Goal: Task Accomplishment & Management: Manage account settings

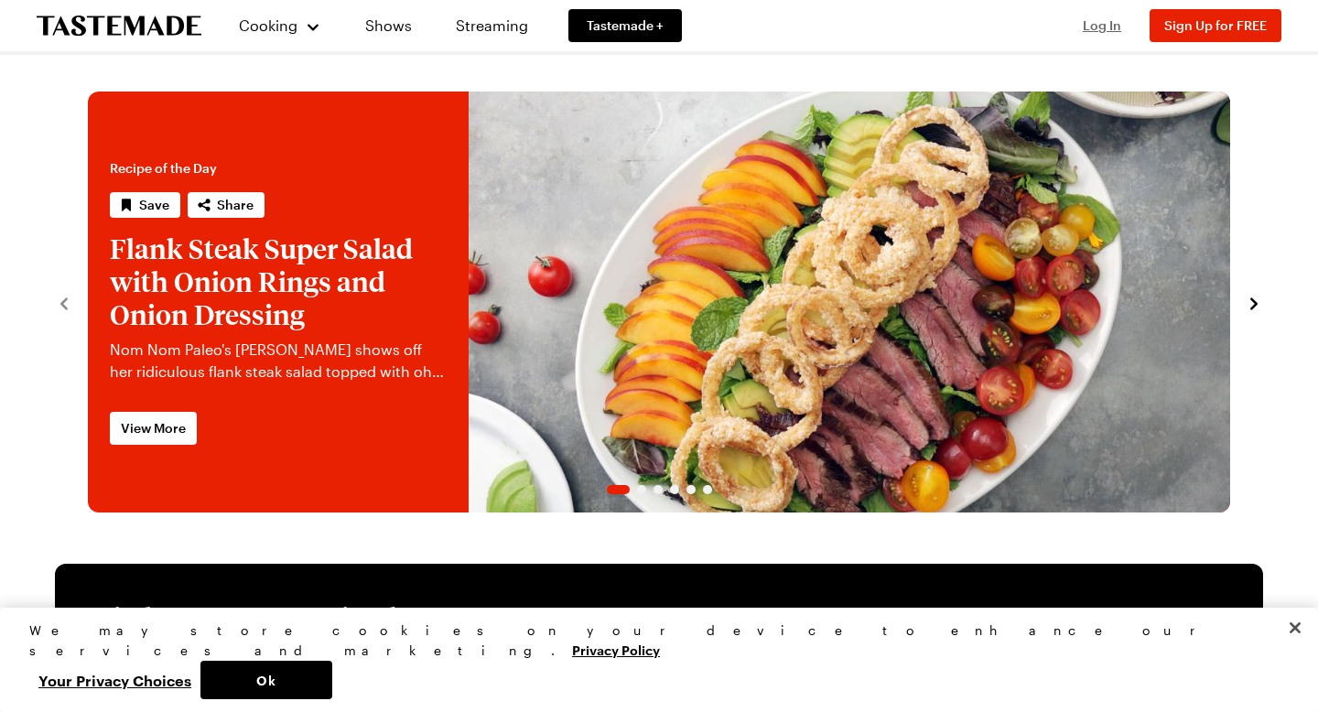
click at [1099, 32] on span "Log In" at bounding box center [1102, 25] width 38 height 16
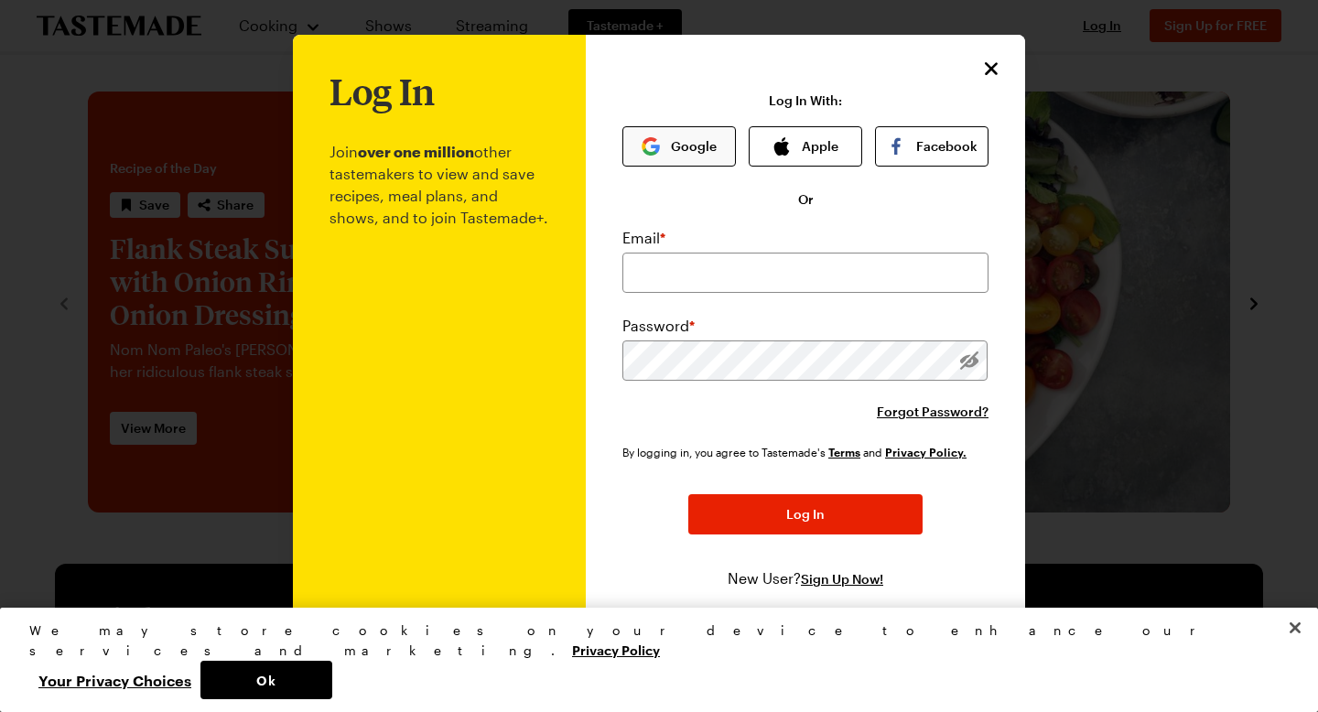
click at [650, 152] on img "button" at bounding box center [651, 146] width 18 height 18
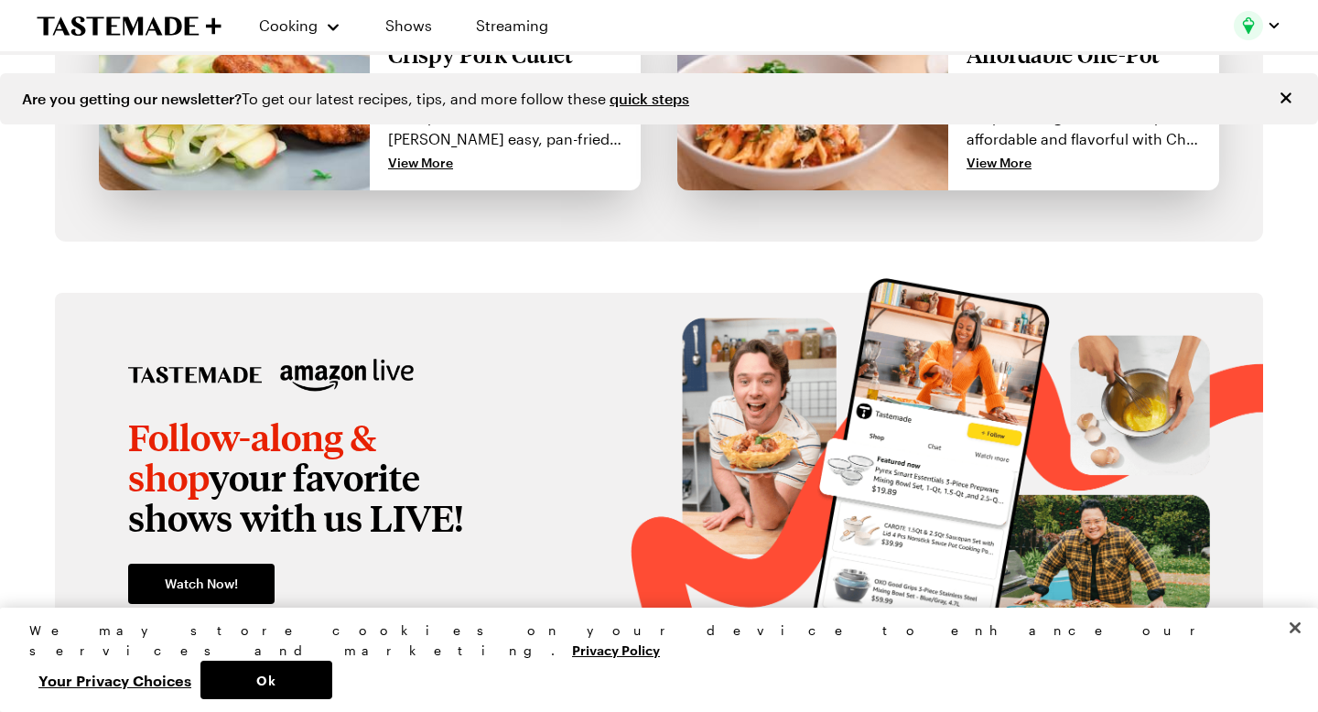
scroll to position [1971, 0]
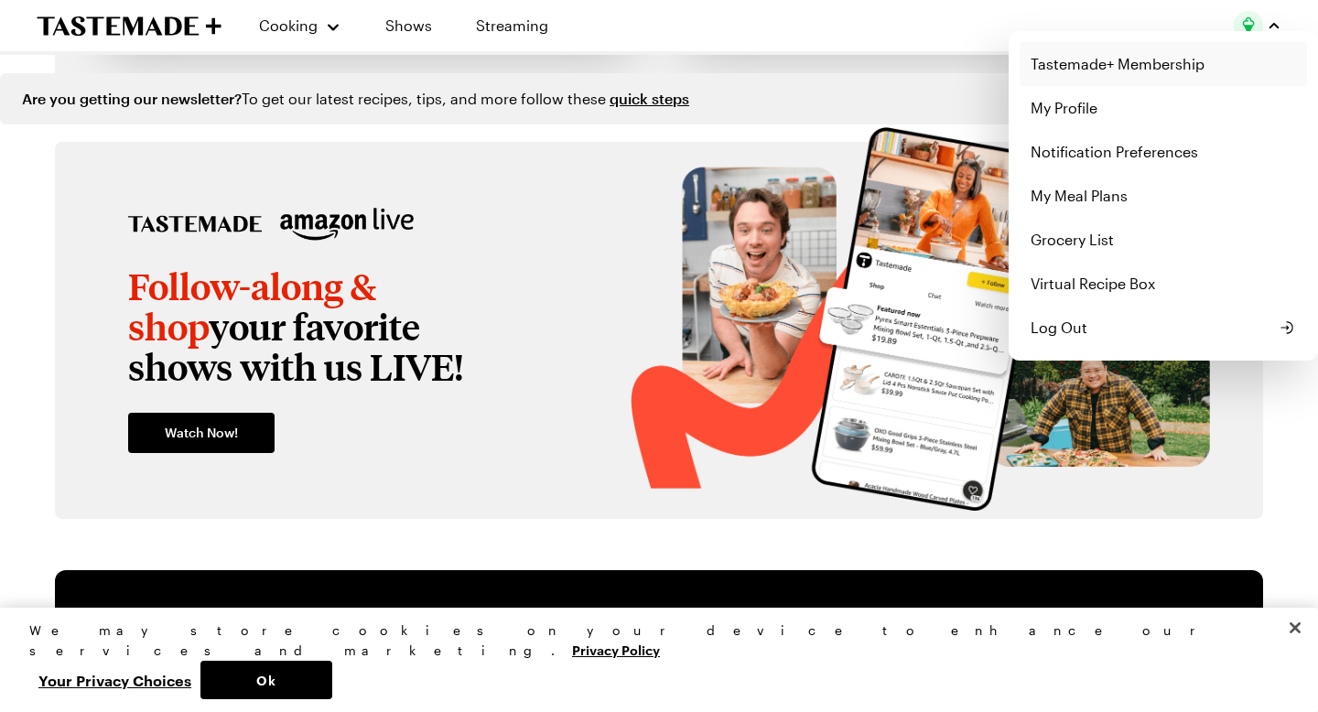
click at [1088, 74] on link "Tastemade+ Membership" at bounding box center [1163, 64] width 287 height 44
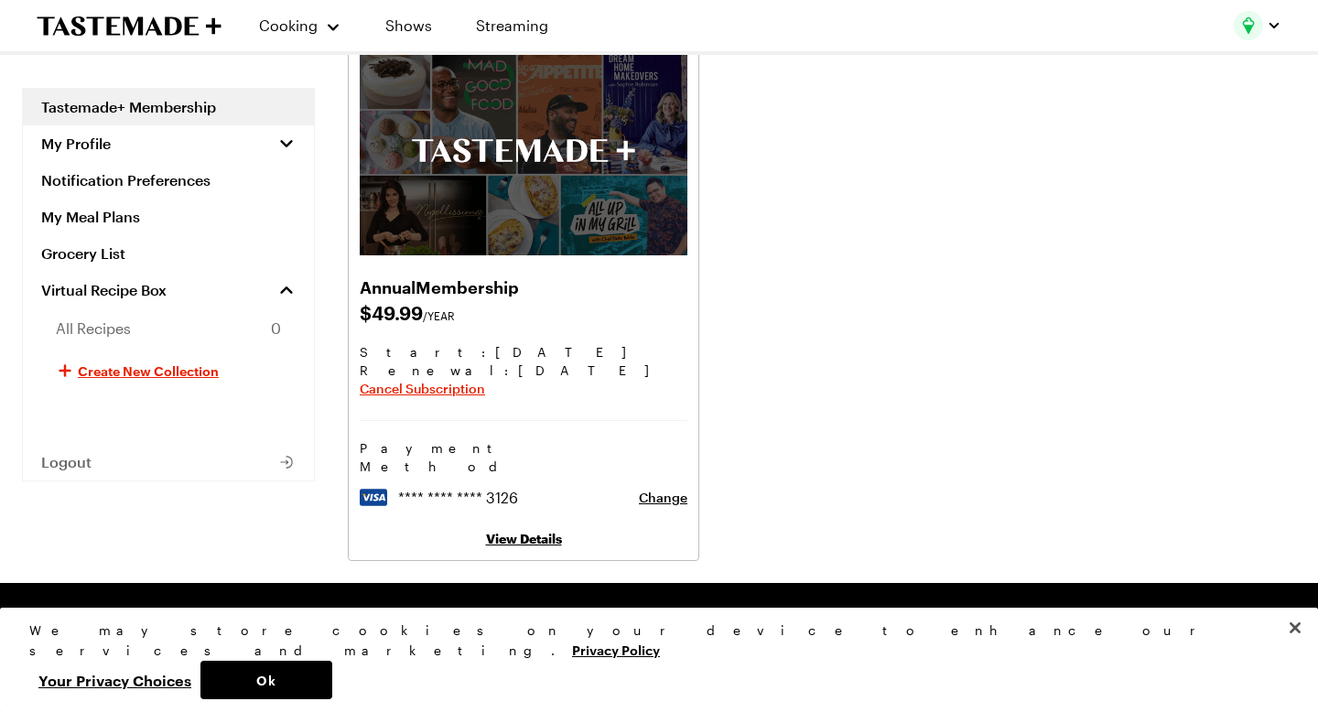
scroll to position [138, 0]
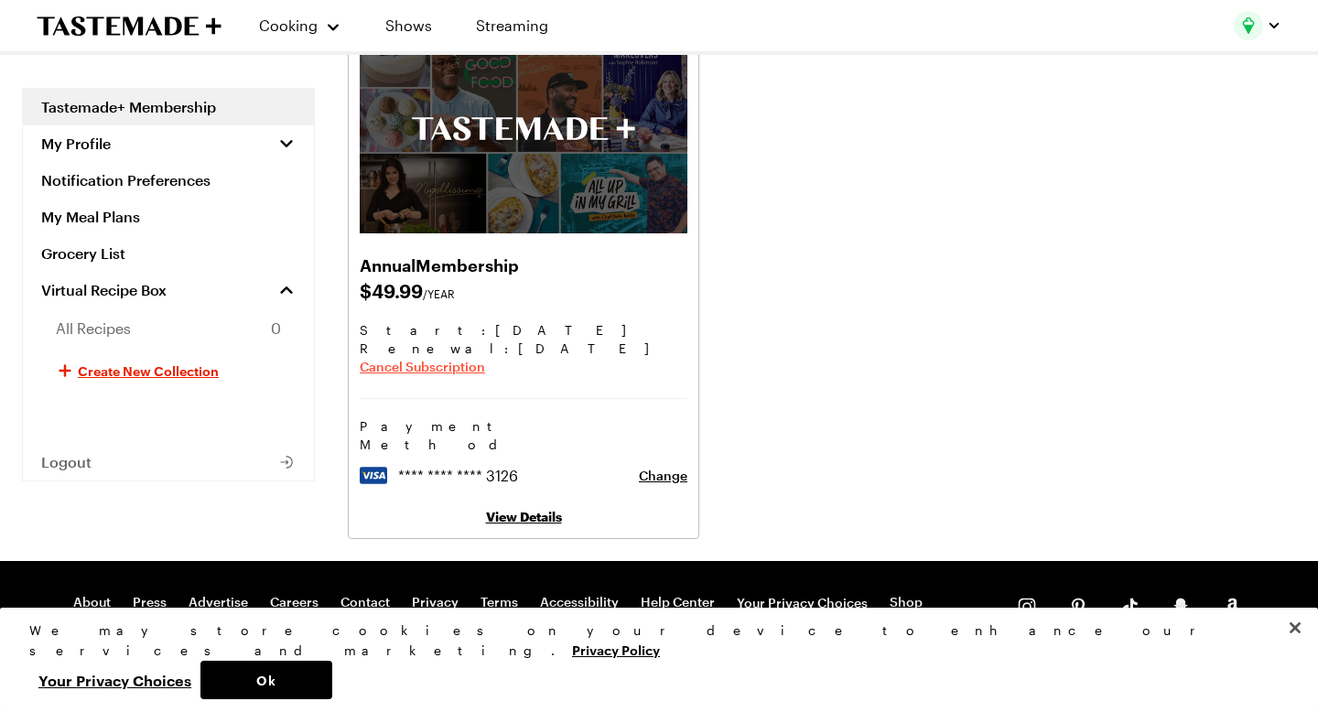
click at [424, 367] on span "Cancel Subscription" at bounding box center [422, 367] width 125 height 18
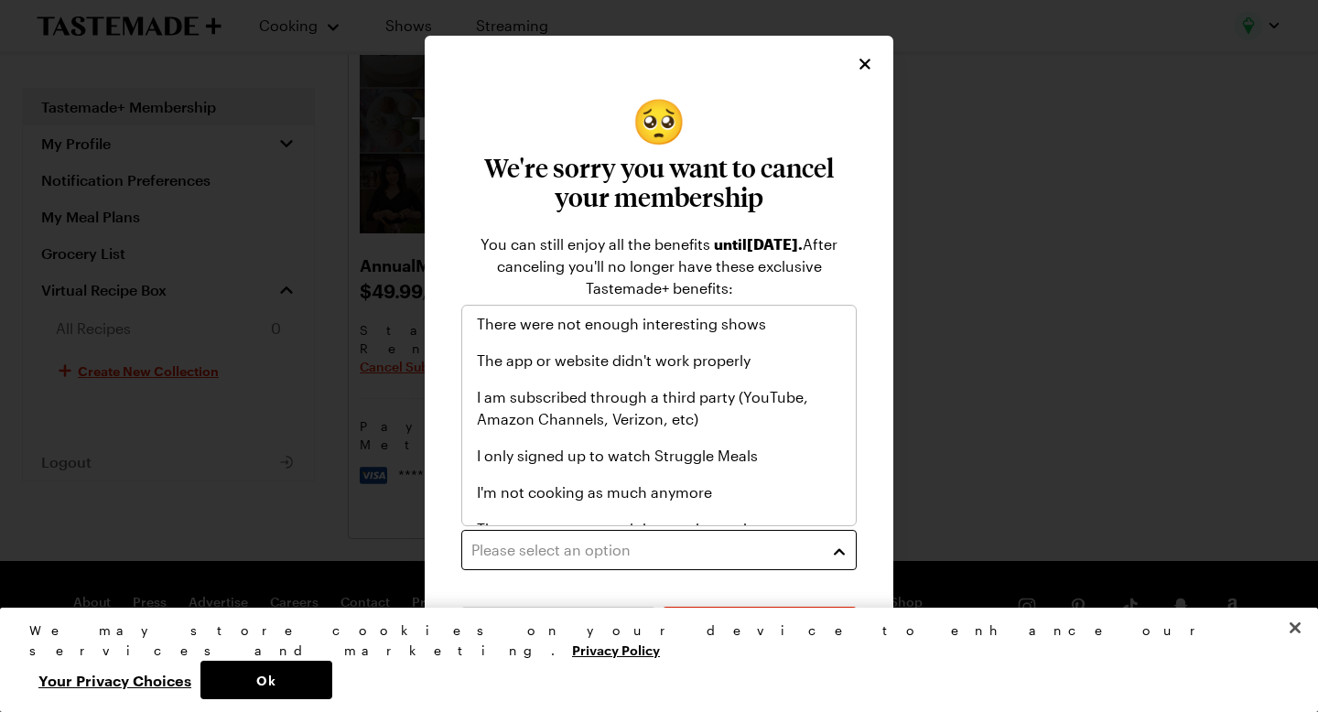
click at [563, 550] on div "Please select an option" at bounding box center [645, 550] width 348 height 22
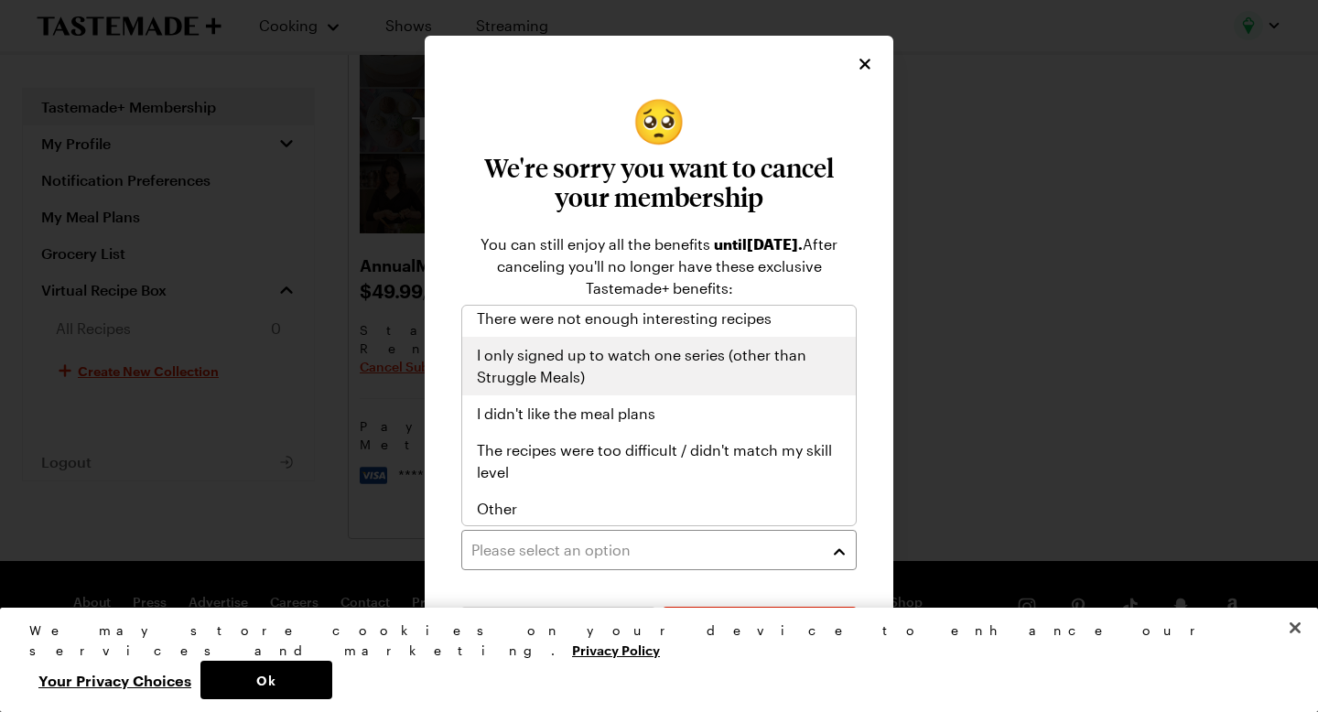
scroll to position [212, 0]
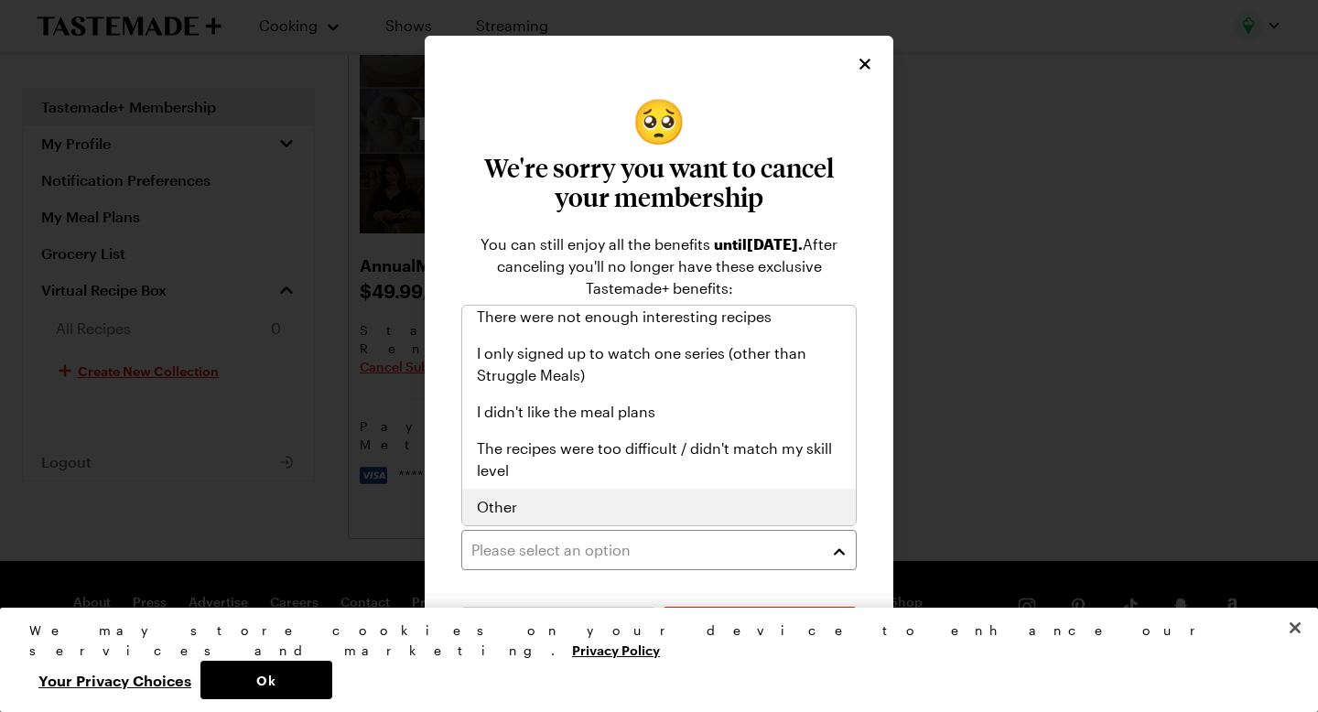
click at [624, 503] on div "Other" at bounding box center [659, 507] width 364 height 22
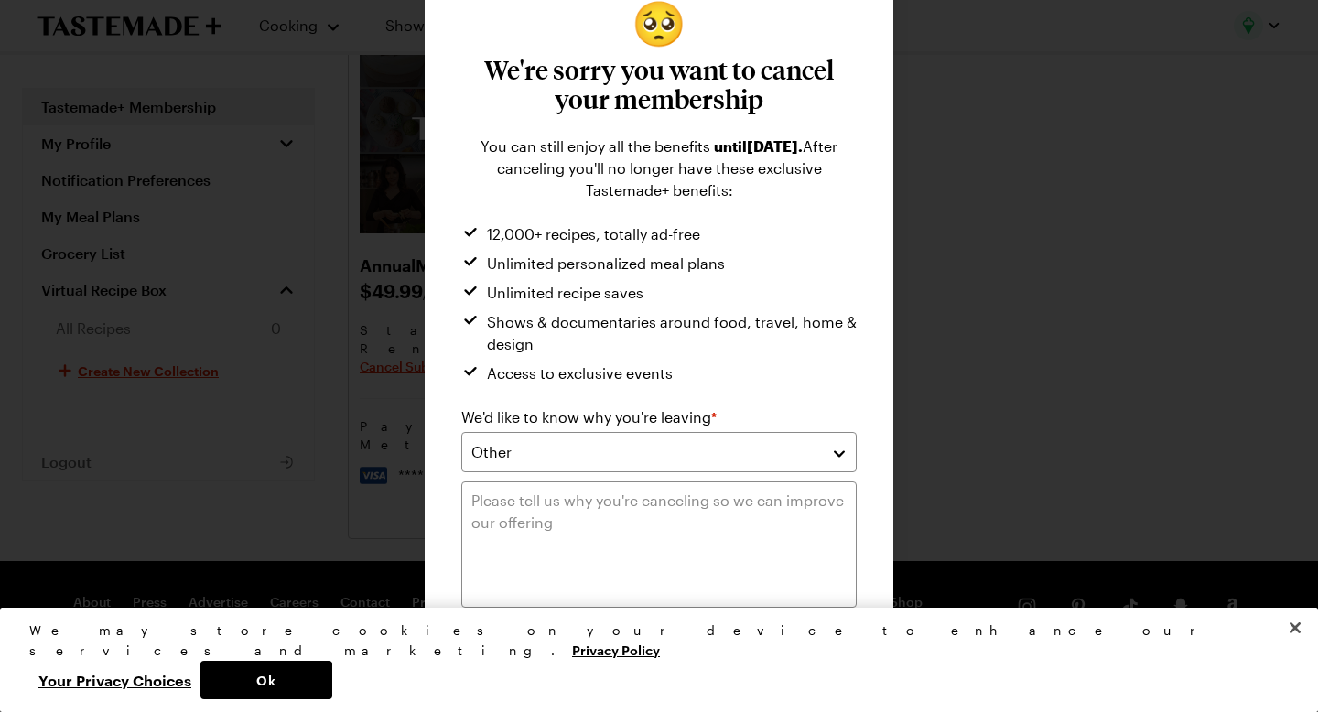
scroll to position [86, 0]
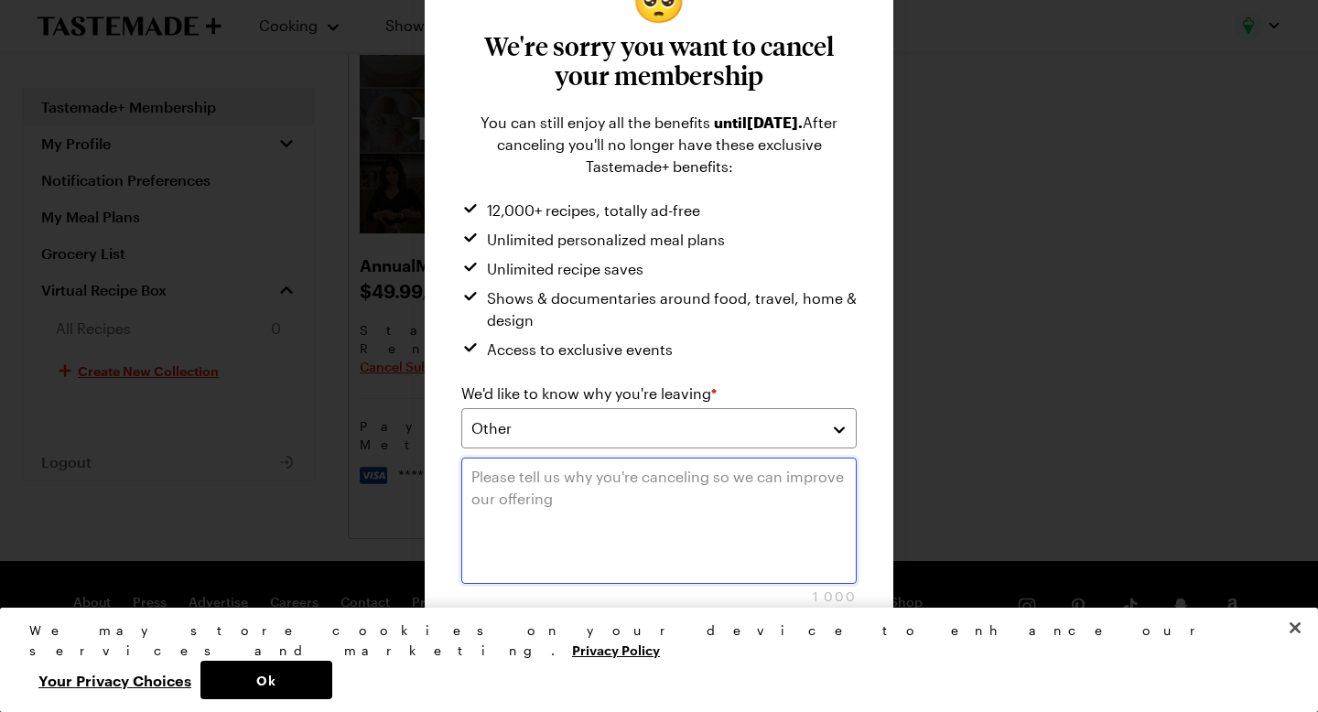
click at [537, 477] on textarea at bounding box center [658, 521] width 395 height 126
type textarea "Signed up for free trial"
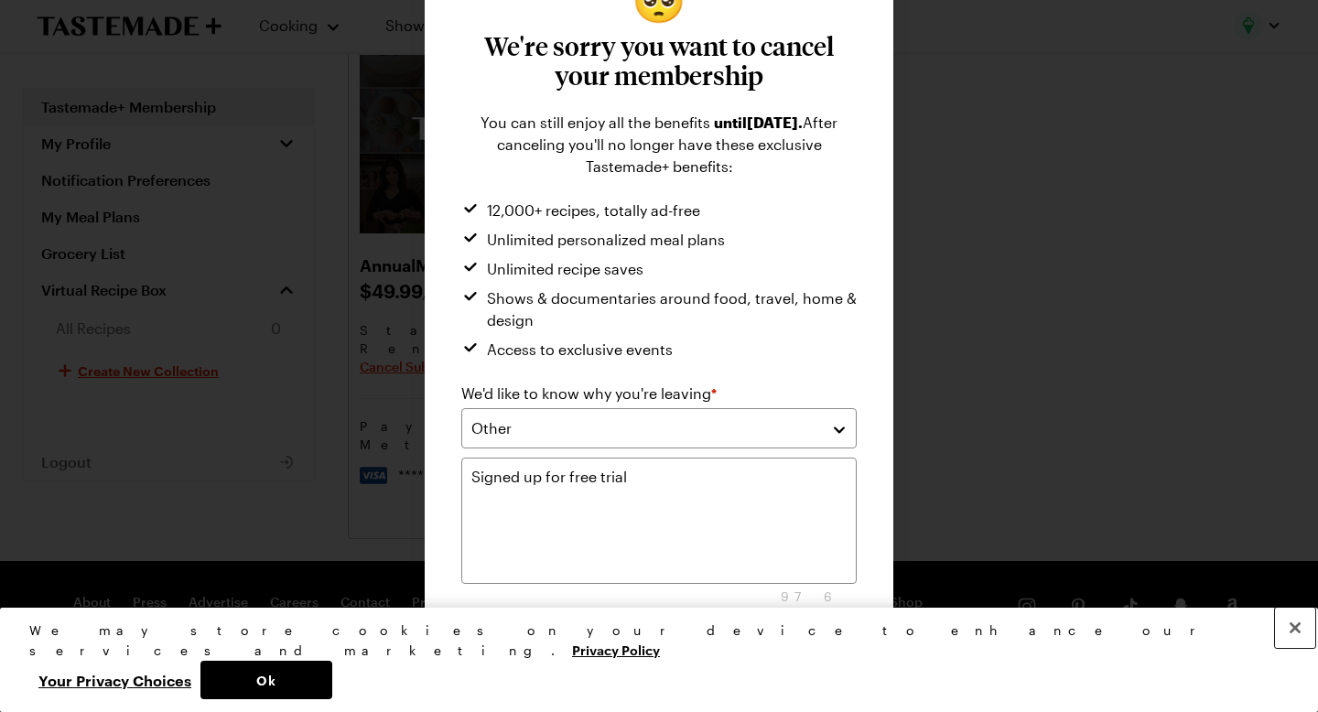
click at [1293, 648] on button "Close" at bounding box center [1295, 628] width 40 height 40
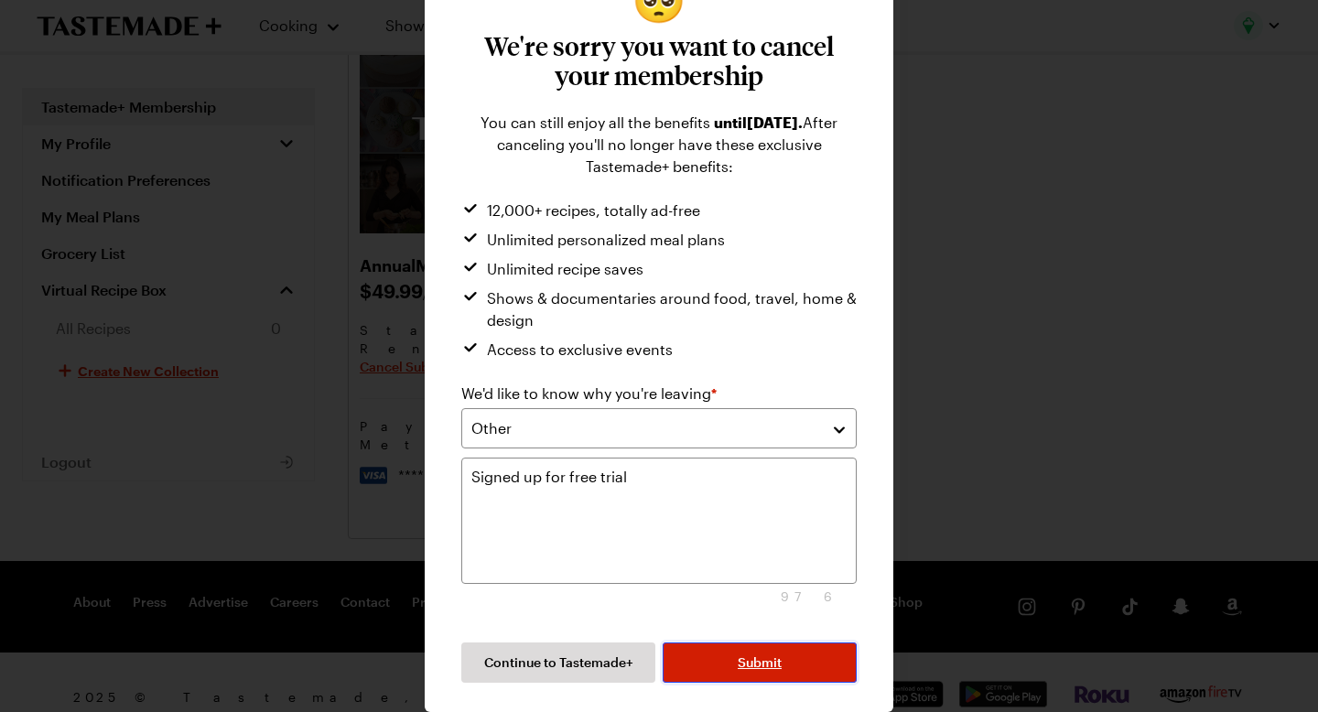
click at [714, 654] on button "Submit" at bounding box center [760, 663] width 194 height 40
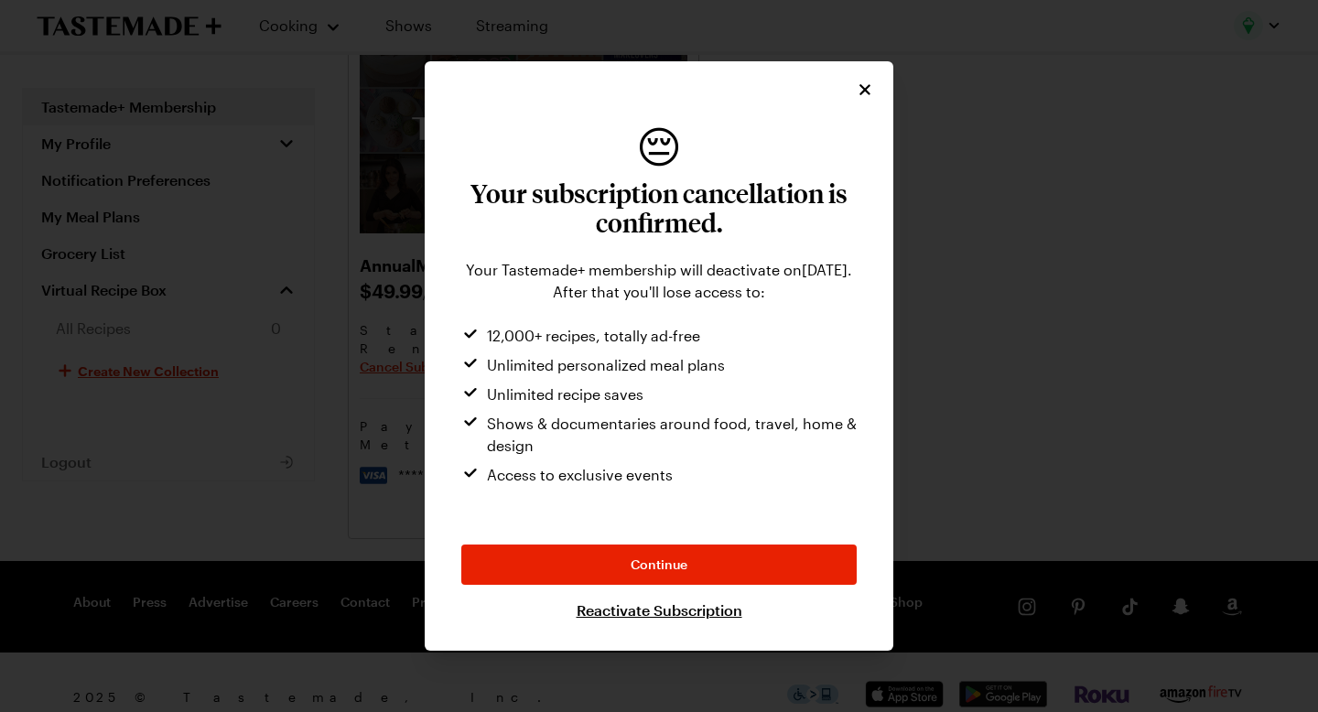
scroll to position [0, 0]
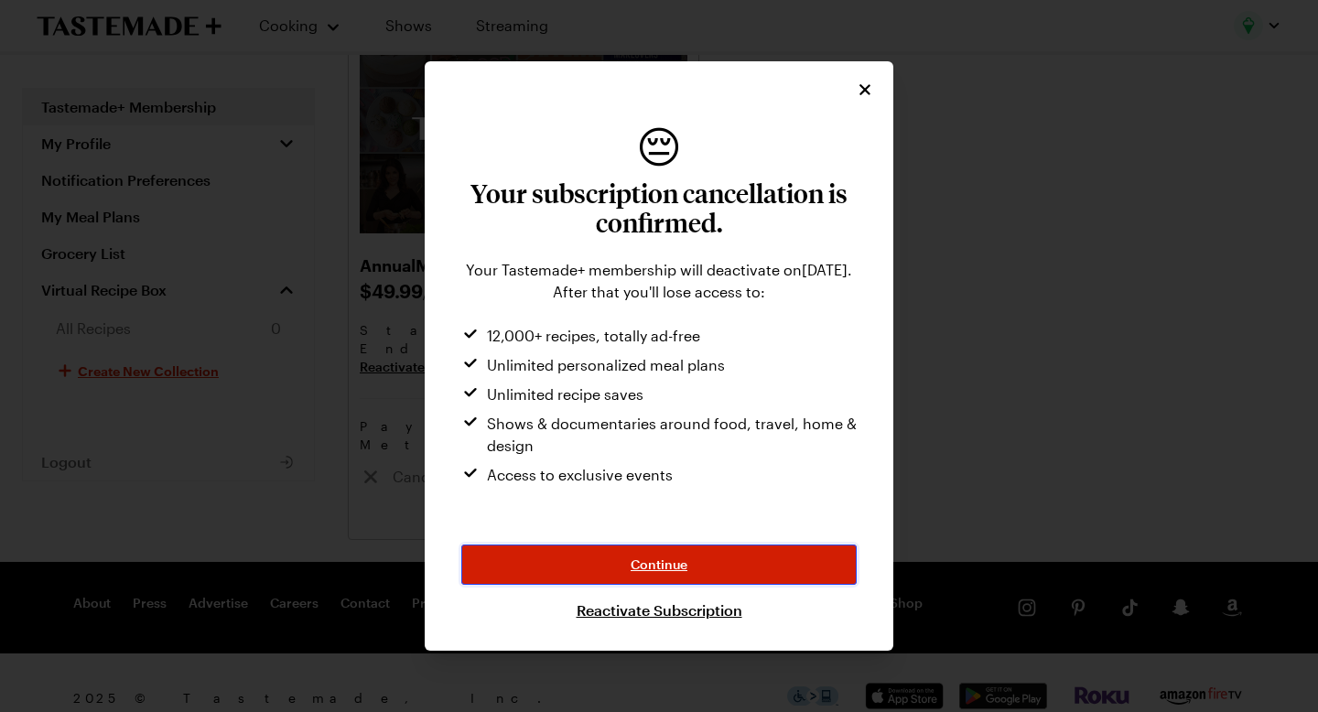
click at [655, 575] on button "Continue" at bounding box center [658, 565] width 395 height 40
